Goal: Information Seeking & Learning: Check status

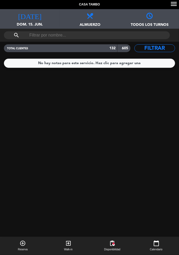
click at [30, 18] on icon "[DATE]" at bounding box center [29, 15] width 23 height 7
click at [32, 27] on span "dom. 15. jun." at bounding box center [30, 27] width 60 height 10
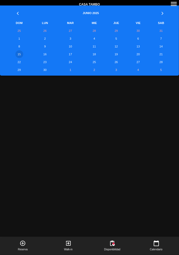
click at [163, 13] on th "»" at bounding box center [161, 12] width 25 height 14
click at [164, 13] on th "»" at bounding box center [161, 12] width 25 height 14
click at [162, 13] on th "»" at bounding box center [161, 12] width 25 height 14
click at [20, 46] on td "14" at bounding box center [18, 47] width 27 height 8
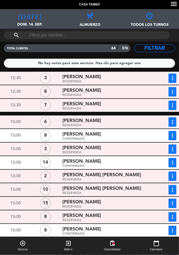
click at [64, 89] on span "[PERSON_NAME]" at bounding box center [81, 91] width 39 height 8
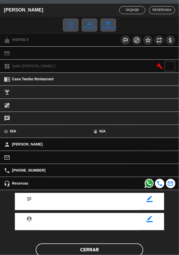
scroll to position [37, 0]
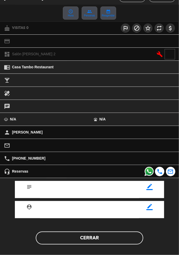
click at [114, 237] on button "Cerrar" at bounding box center [89, 238] width 107 height 13
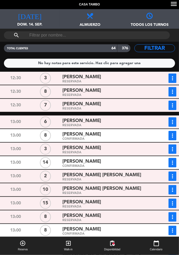
click at [114, 105] on div "[PERSON_NAME]" at bounding box center [105, 104] width 86 height 7
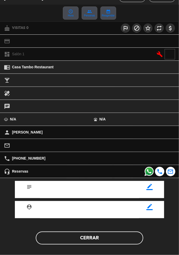
click at [114, 241] on button "Cerrar" at bounding box center [89, 238] width 107 height 13
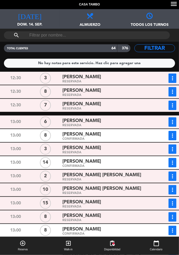
scroll to position [3, 0]
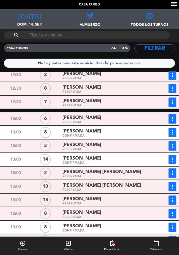
click at [102, 130] on div "[PERSON_NAME]" at bounding box center [105, 131] width 86 height 7
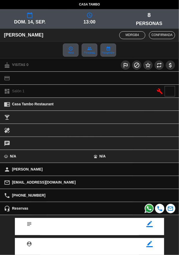
scroll to position [37, 0]
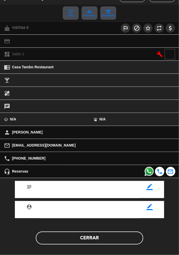
click at [103, 239] on button "Cerrar" at bounding box center [89, 238] width 107 height 13
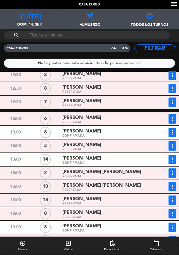
scroll to position [14, 0]
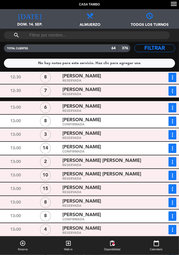
click at [108, 146] on div "[PERSON_NAME]" at bounding box center [105, 147] width 86 height 7
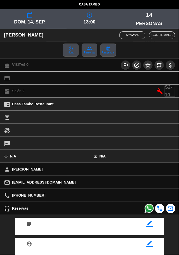
scroll to position [37, 0]
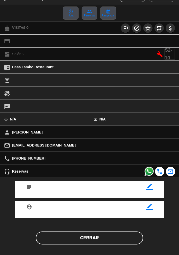
click at [99, 238] on button "Cerrar" at bounding box center [89, 238] width 107 height 13
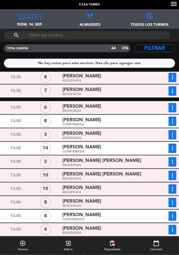
click at [108, 178] on div "RESERVADA" at bounding box center [105, 179] width 86 height 2
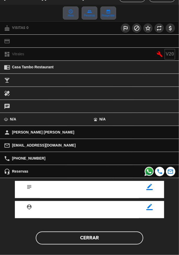
click at [102, 243] on button "Cerrar" at bounding box center [89, 238] width 107 height 13
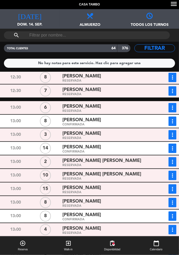
click at [107, 178] on div "RESERVADA" at bounding box center [105, 179] width 86 height 2
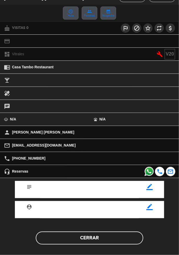
click at [102, 240] on button "Cerrar" at bounding box center [89, 238] width 107 height 13
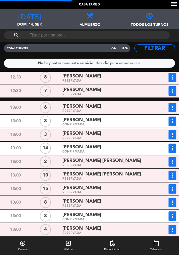
scroll to position [47, 0]
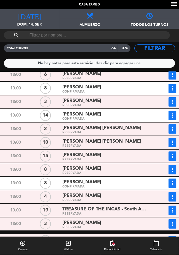
click at [95, 155] on div "[PERSON_NAME]" at bounding box center [105, 154] width 86 height 7
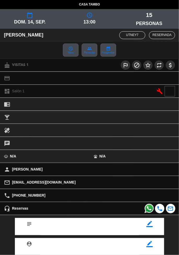
scroll to position [37, 0]
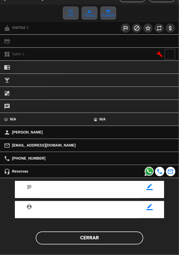
click at [98, 237] on button "Cerrar" at bounding box center [89, 238] width 107 height 13
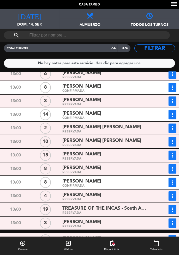
scroll to position [55, 0]
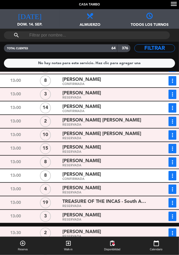
click at [110, 160] on div "[PERSON_NAME]" at bounding box center [105, 160] width 86 height 7
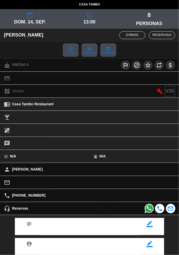
scroll to position [37, 0]
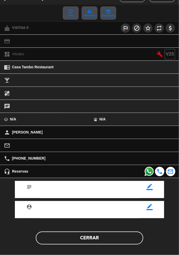
click at [104, 239] on button "Cerrar" at bounding box center [89, 238] width 107 height 13
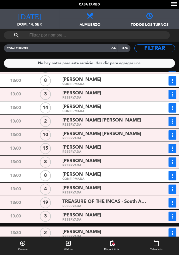
click at [95, 173] on div "[PERSON_NAME]" at bounding box center [105, 174] width 86 height 7
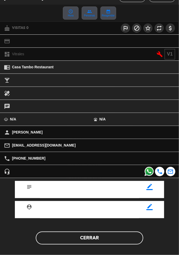
click at [91, 239] on button "Cerrar" at bounding box center [89, 238] width 107 height 13
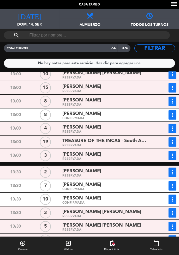
scroll to position [116, 0]
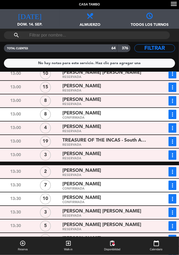
click at [92, 182] on span "[PERSON_NAME]" at bounding box center [81, 184] width 39 height 8
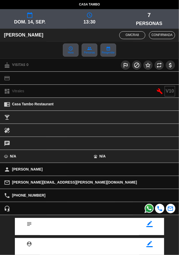
click at [178, 116] on div "local_bar" at bounding box center [89, 117] width 179 height 6
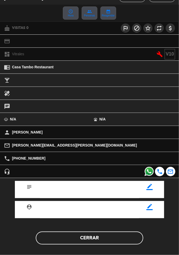
click at [92, 237] on button "Cerrar" at bounding box center [89, 238] width 107 height 13
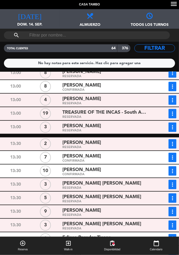
scroll to position [156, 0]
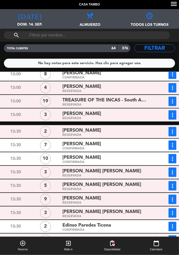
click at [117, 172] on div "[PERSON_NAME] [PERSON_NAME]" at bounding box center [105, 171] width 86 height 7
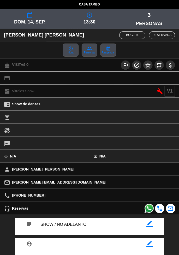
click at [81, 157] on div "child_care N/A" at bounding box center [44, 156] width 89 height 13
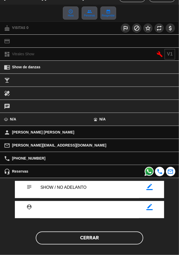
click at [98, 238] on button "Cerrar" at bounding box center [89, 238] width 107 height 13
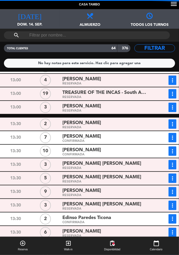
scroll to position [166, 0]
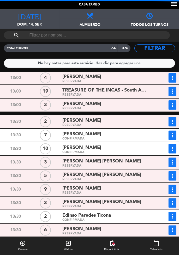
click at [102, 146] on div "[PERSON_NAME]" at bounding box center [105, 147] width 86 height 7
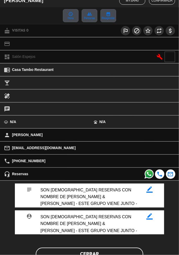
scroll to position [51, 0]
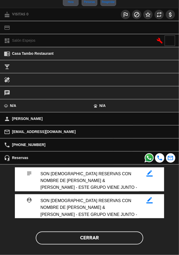
click at [105, 237] on button "Cerrar" at bounding box center [89, 238] width 107 height 13
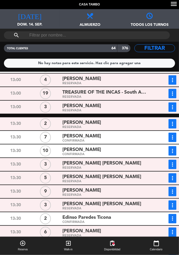
scroll to position [166, 0]
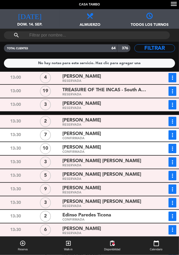
click at [98, 186] on span "[PERSON_NAME]" at bounding box center [81, 188] width 39 height 8
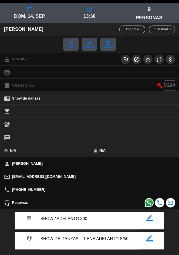
scroll to position [37, 0]
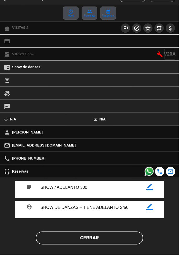
click at [99, 238] on button "Cerrar" at bounding box center [89, 238] width 107 height 13
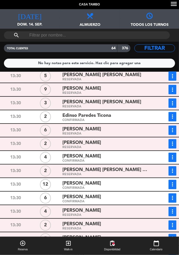
scroll to position [266, 0]
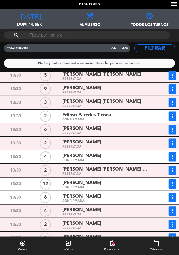
click at [118, 183] on div "[PERSON_NAME]" at bounding box center [105, 182] width 86 height 7
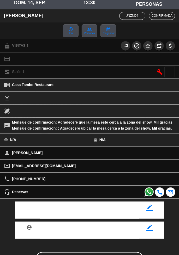
scroll to position [40, 0]
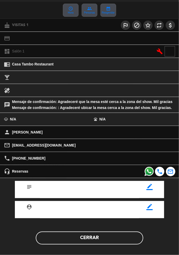
click at [102, 237] on button "Cerrar" at bounding box center [89, 238] width 107 height 13
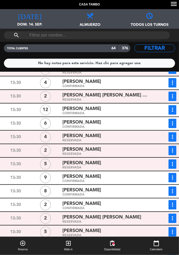
scroll to position [343, 0]
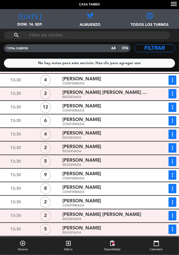
click at [97, 191] on div "CONFIRMADA" at bounding box center [105, 192] width 86 height 2
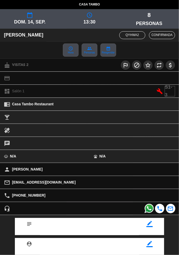
scroll to position [37, 0]
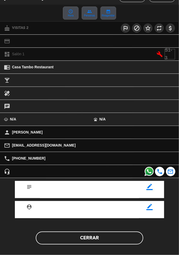
click at [115, 239] on button "Cerrar" at bounding box center [89, 238] width 107 height 13
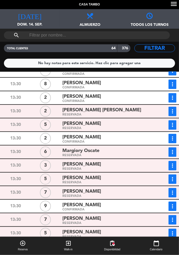
scroll to position [448, 0]
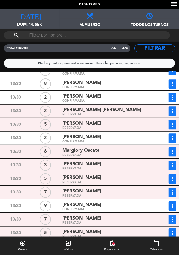
click at [113, 192] on div "[PERSON_NAME]" at bounding box center [105, 191] width 86 height 7
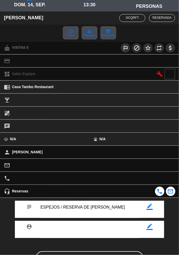
scroll to position [37, 0]
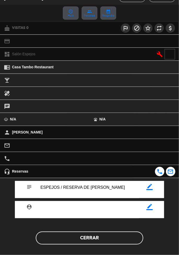
click at [98, 238] on button "Cerrar" at bounding box center [89, 238] width 107 height 13
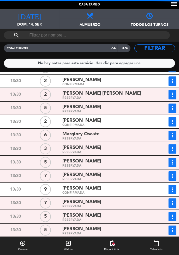
scroll to position [465, 0]
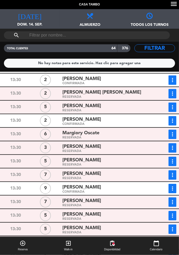
click at [104, 187] on div "[PERSON_NAME]" at bounding box center [105, 187] width 86 height 7
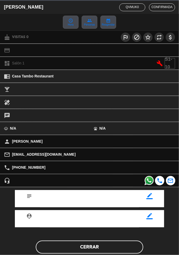
scroll to position [37, 0]
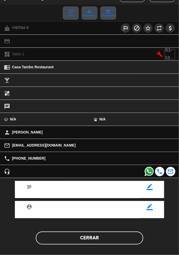
click at [96, 236] on button "Cerrar" at bounding box center [89, 238] width 107 height 13
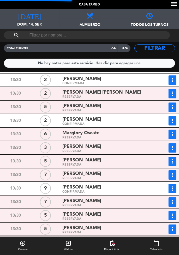
scroll to position [497, 0]
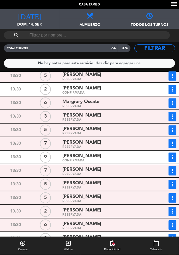
click at [89, 171] on span "[PERSON_NAME]" at bounding box center [81, 170] width 39 height 8
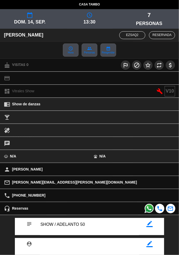
scroll to position [37, 0]
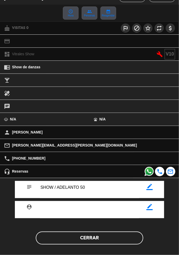
click at [97, 237] on button "Cerrar" at bounding box center [89, 238] width 107 height 13
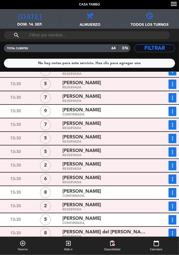
scroll to position [543, 0]
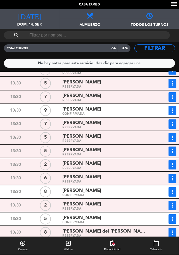
click at [99, 192] on div "[PERSON_NAME]" at bounding box center [105, 190] width 86 height 7
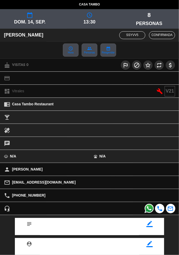
scroll to position [37, 0]
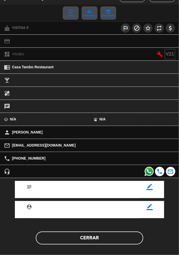
click at [81, 239] on button "Cerrar" at bounding box center [89, 238] width 107 height 13
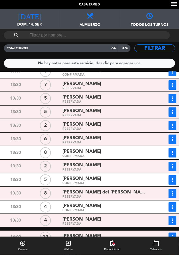
scroll to position [591, 0]
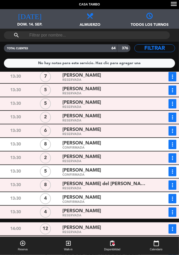
click at [98, 182] on span "[PERSON_NAME] del [PERSON_NAME]" at bounding box center [105, 184] width 86 height 8
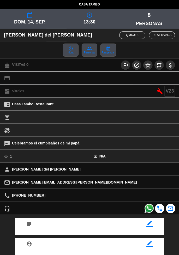
scroll to position [37, 0]
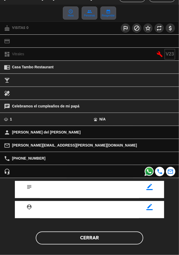
click at [102, 240] on button "Cerrar" at bounding box center [89, 238] width 107 height 13
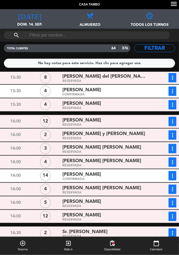
scroll to position [706, 0]
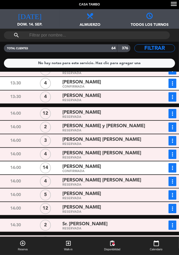
click at [94, 168] on span "[PERSON_NAME]" at bounding box center [81, 167] width 39 height 8
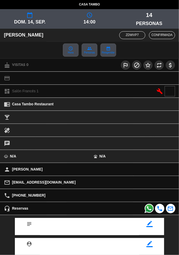
scroll to position [37, 0]
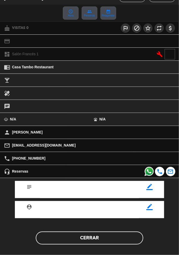
click at [98, 237] on button "Cerrar" at bounding box center [89, 238] width 107 height 13
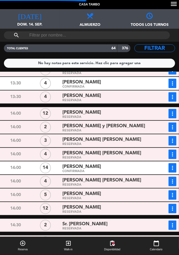
scroll to position [0, 0]
click at [100, 208] on div "[PERSON_NAME]" at bounding box center [105, 207] width 86 height 7
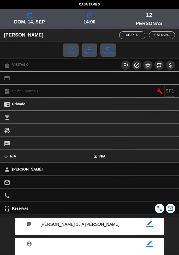
scroll to position [12, 0]
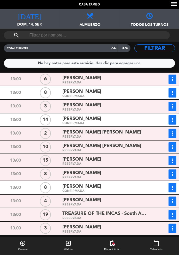
scroll to position [44, 0]
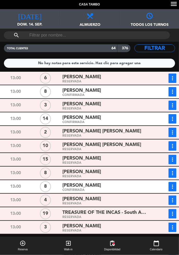
click at [99, 160] on div "[PERSON_NAME]" at bounding box center [105, 158] width 86 height 7
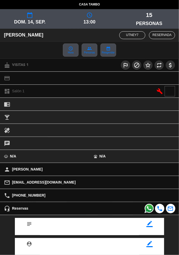
scroll to position [37, 0]
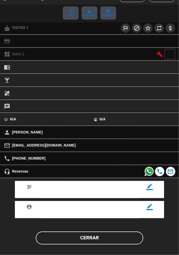
click at [96, 237] on button "Cerrar" at bounding box center [89, 238] width 107 height 13
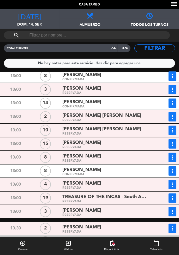
scroll to position [62, 0]
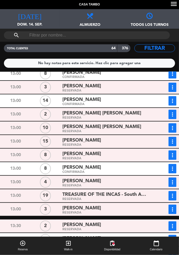
click at [106, 155] on div "[PERSON_NAME]" at bounding box center [105, 153] width 86 height 7
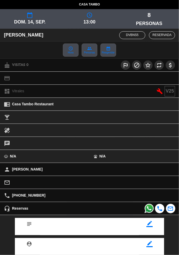
scroll to position [37, 0]
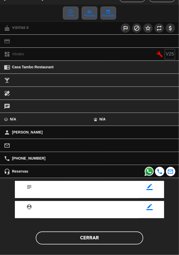
click at [92, 239] on button "Cerrar" at bounding box center [89, 238] width 107 height 13
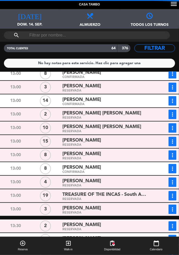
click at [87, 169] on span "[PERSON_NAME]" at bounding box center [81, 168] width 39 height 8
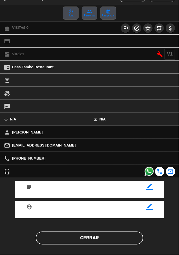
click at [86, 238] on button "Cerrar" at bounding box center [89, 238] width 107 height 13
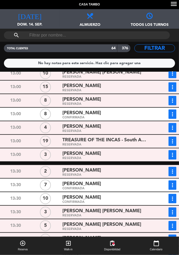
scroll to position [118, 0]
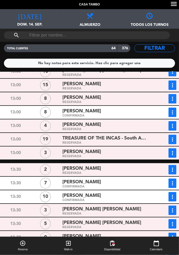
click at [112, 186] on div "CONFIRMADA" at bounding box center [105, 187] width 86 height 2
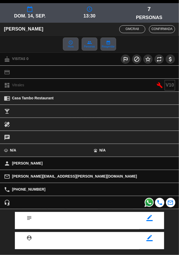
scroll to position [37, 0]
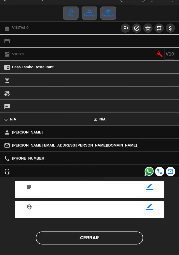
click at [102, 239] on button "Cerrar" at bounding box center [89, 238] width 107 height 13
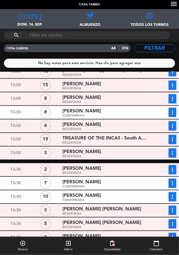
click at [99, 196] on div "[PERSON_NAME]" at bounding box center [105, 195] width 86 height 7
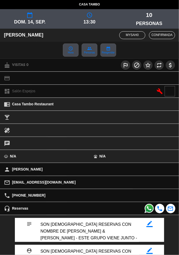
scroll to position [51, 0]
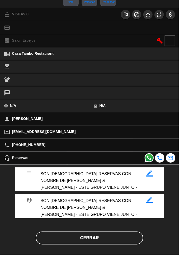
click at [89, 239] on button "Cerrar" at bounding box center [89, 238] width 107 height 13
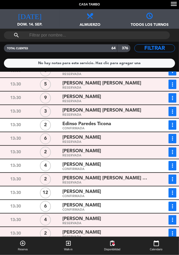
scroll to position [259, 0]
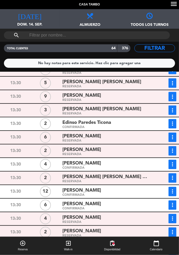
click at [96, 194] on div "CONFIRMADA" at bounding box center [105, 195] width 86 height 2
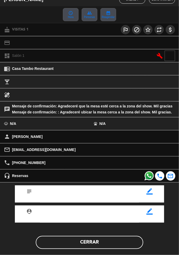
scroll to position [40, 0]
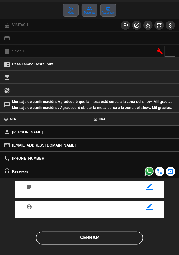
click at [107, 239] on button "Cerrar" at bounding box center [89, 238] width 107 height 13
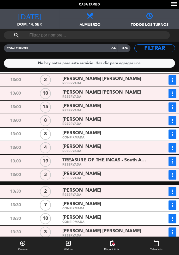
scroll to position [88, 0]
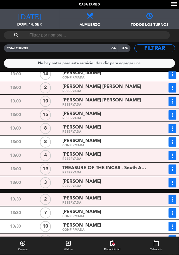
click at [97, 143] on div "[PERSON_NAME]" at bounding box center [105, 140] width 86 height 7
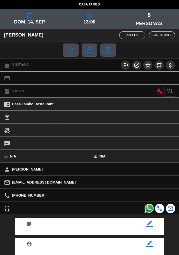
scroll to position [37, 0]
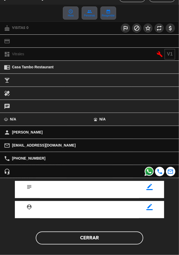
click at [90, 239] on button "Cerrar" at bounding box center [89, 238] width 107 height 13
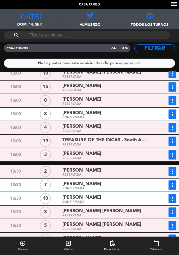
scroll to position [124, 0]
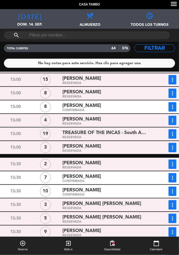
click at [106, 196] on div "CONFIRMADA" at bounding box center [105, 195] width 86 height 2
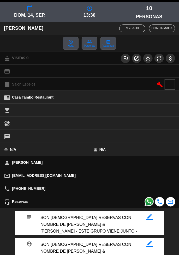
scroll to position [51, 0]
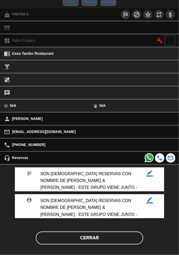
click at [89, 232] on button "Cerrar" at bounding box center [89, 238] width 107 height 13
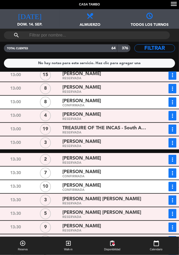
scroll to position [129, 0]
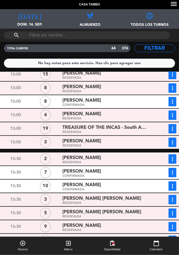
click at [62, 171] on div "[PERSON_NAME] CONFIRMADA" at bounding box center [105, 172] width 90 height 9
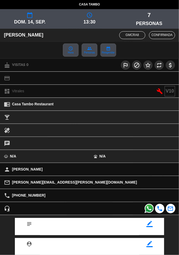
scroll to position [37, 0]
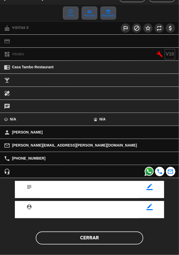
click at [97, 239] on button "Cerrar" at bounding box center [89, 238] width 107 height 13
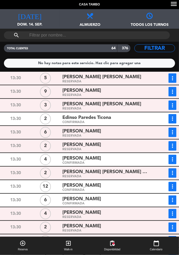
scroll to position [264, 0]
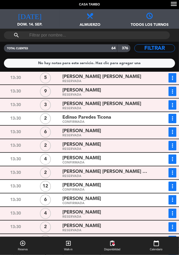
click at [105, 188] on div "[PERSON_NAME]" at bounding box center [105, 185] width 86 height 7
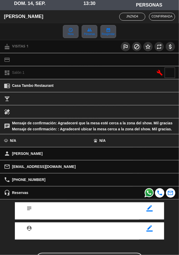
scroll to position [40, 0]
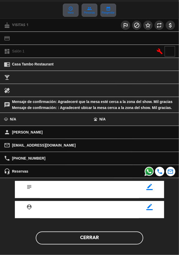
click at [90, 239] on button "Cerrar" at bounding box center [89, 238] width 107 height 13
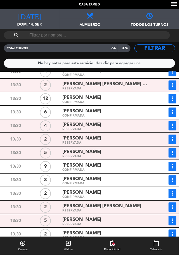
scroll to position [360, 0]
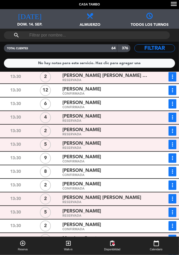
click at [111, 173] on div "[PERSON_NAME]" at bounding box center [105, 170] width 86 height 7
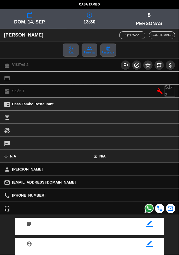
scroll to position [37, 0]
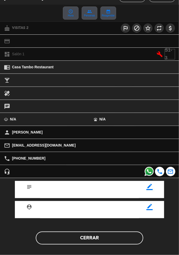
click at [88, 239] on button "Cerrar" at bounding box center [89, 238] width 107 height 13
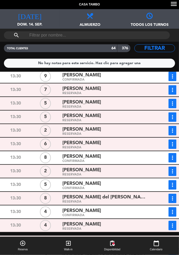
scroll to position [581, 0]
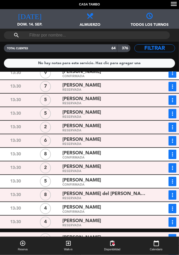
click at [111, 196] on div "[PERSON_NAME] del [PERSON_NAME]" at bounding box center [105, 193] width 86 height 7
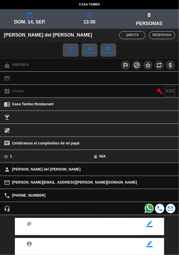
scroll to position [37, 0]
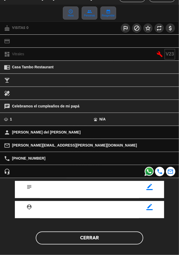
click at [101, 243] on button "Cerrar" at bounding box center [89, 238] width 107 height 13
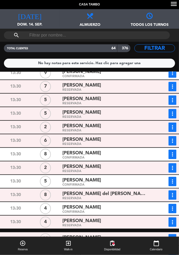
click at [176, 191] on button "more_vert" at bounding box center [172, 194] width 8 height 9
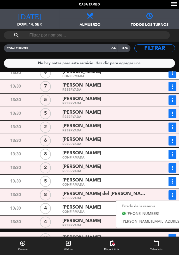
click at [0, 226] on div "13:30 4 [PERSON_NAME] RESERVADA more_vert Estado de la reserva [PHONE_NUMBER] […" at bounding box center [89, 222] width 181 height 13
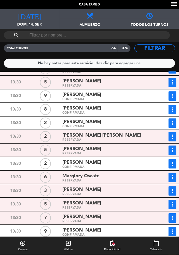
scroll to position [413, 0]
